Goal: Complete application form

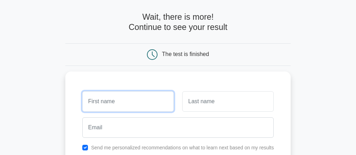
scroll to position [31, 0]
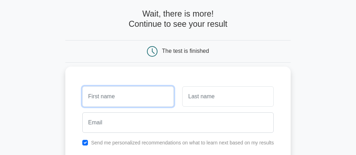
click at [164, 91] on input "text" at bounding box center [128, 97] width 92 height 20
click at [142, 87] on input "text" at bounding box center [128, 97] width 92 height 20
type input "Baphiwe"
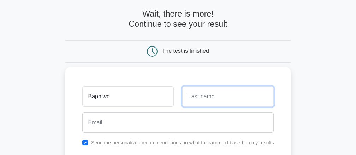
click at [212, 96] on input "text" at bounding box center [228, 97] width 92 height 20
type input "Mdongwana"
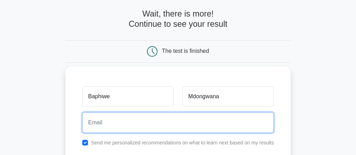
click at [198, 125] on input "email" at bounding box center [178, 123] width 192 height 20
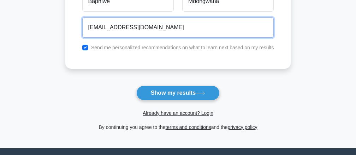
scroll to position [122, 0]
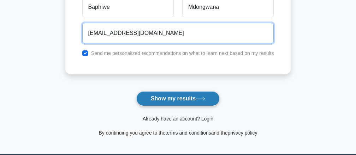
type input "[EMAIL_ADDRESS][DOMAIN_NAME]"
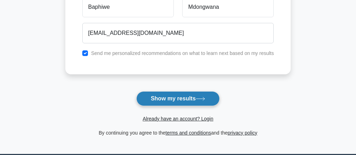
click at [195, 101] on button "Show my results" at bounding box center [177, 99] width 83 height 15
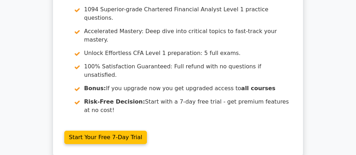
scroll to position [54, 0]
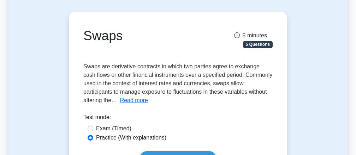
scroll to position [60, 0]
